Goal: Task Accomplishment & Management: Manage account settings

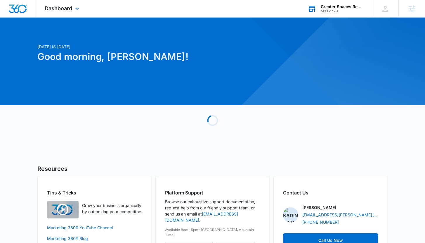
click at [310, 7] on icon at bounding box center [312, 9] width 7 height 5
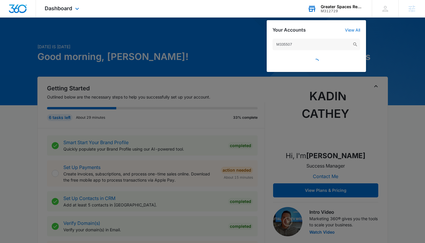
drag, startPoint x: 302, startPoint y: 46, endPoint x: 270, endPoint y: 44, distance: 31.9
click at [270, 44] on div "M335507" at bounding box center [316, 52] width 99 height 39
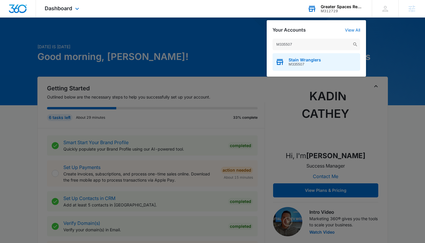
type input "M335507"
click at [291, 58] on span "Stain Wranglers" at bounding box center [305, 60] width 32 height 5
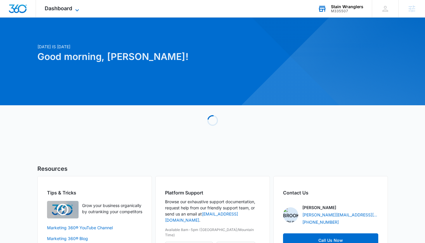
click at [66, 10] on span "Dashboard" at bounding box center [58, 8] width 27 height 6
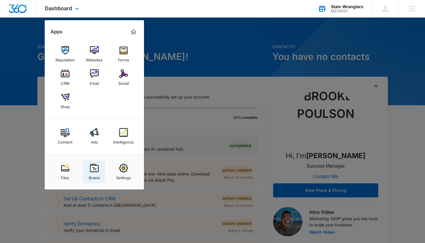
click at [101, 171] on link "Brand" at bounding box center [94, 172] width 22 height 22
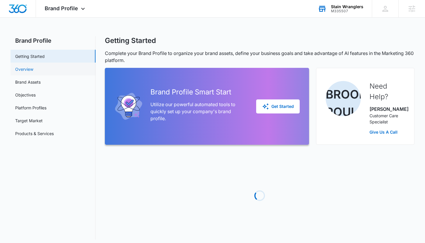
click at [33, 68] on link "Overview" at bounding box center [24, 69] width 18 height 6
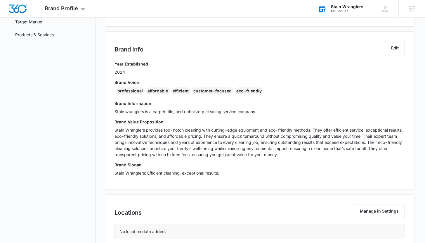
scroll to position [100, 0]
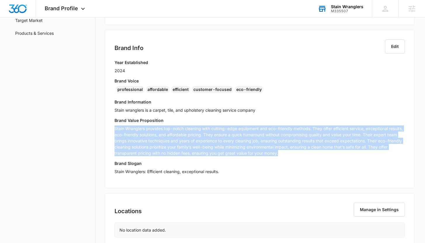
drag, startPoint x: 115, startPoint y: 127, endPoint x: 285, endPoint y: 158, distance: 172.9
click at [285, 158] on div "Brand Value Proposition Stain Wranglers provides top-notch cleaning with cuttin…" at bounding box center [259, 138] width 290 height 43
copy p "Stain Wranglers provides top-notch cleaning with cutting-edge equipment and eco…"
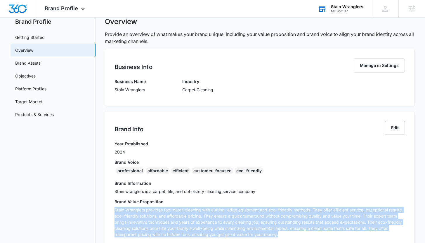
scroll to position [0, 0]
